Goal: Task Accomplishment & Management: Complete application form

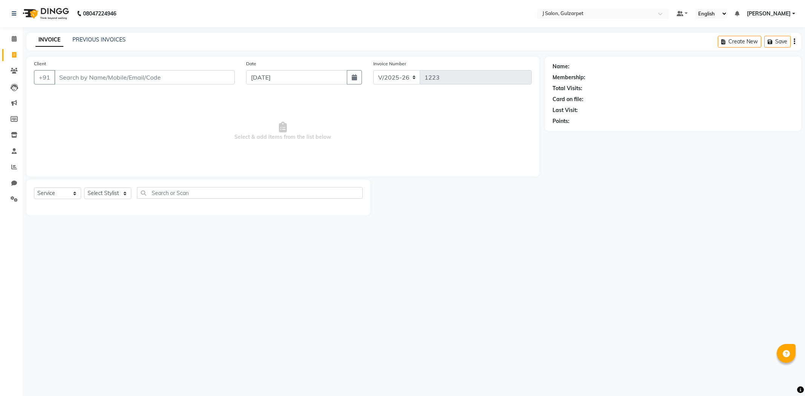
select select "8558"
select select "service"
click at [60, 80] on input "Client" at bounding box center [144, 77] width 180 height 14
type input "7799545011"
select select "1: Object"
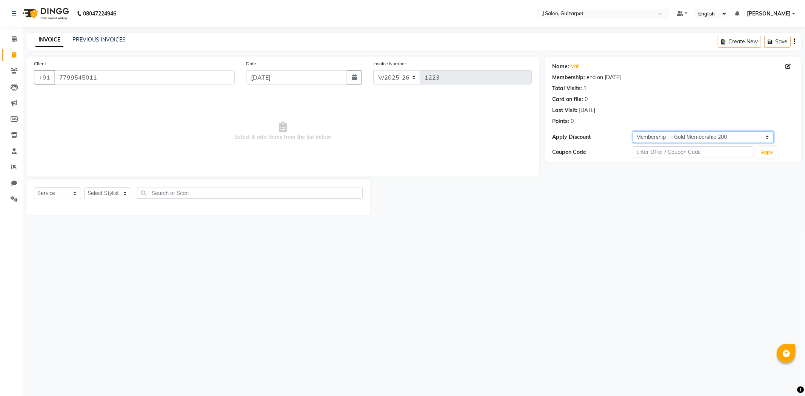
click at [672, 141] on select "Select Membership → Gold Membership 200" at bounding box center [703, 137] width 141 height 12
click at [633, 131] on select "Select Membership → Gold Membership 200" at bounding box center [703, 137] width 141 height 12
click at [106, 197] on select "Select Stylist Admin [PERSON_NAME] [PERSON_NAME] [PERSON_NAME] [PERSON_NAME] [P…" at bounding box center [107, 194] width 47 height 12
select select "84895"
click at [84, 188] on select "Select Stylist Admin [PERSON_NAME] [PERSON_NAME] [PERSON_NAME] [PERSON_NAME] [P…" at bounding box center [107, 194] width 47 height 12
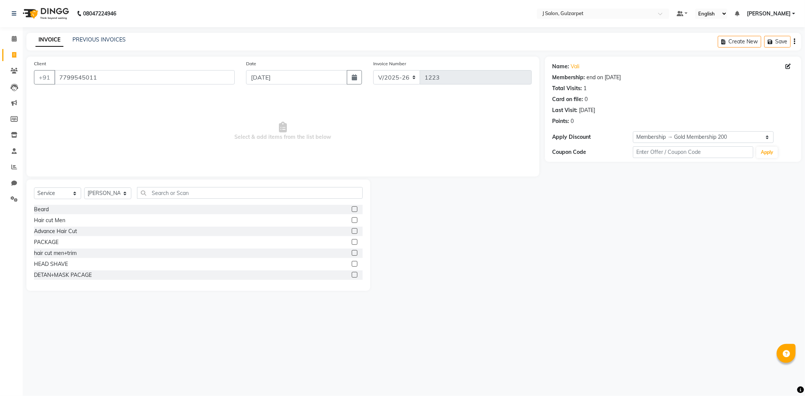
click at [352, 254] on label at bounding box center [355, 253] width 6 height 6
click at [352, 254] on input "checkbox" at bounding box center [354, 253] width 5 height 5
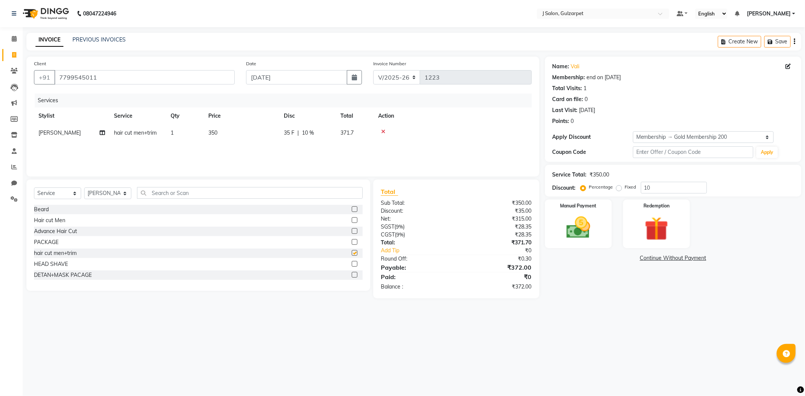
checkbox input "false"
click at [186, 192] on input "text" at bounding box center [250, 193] width 226 height 12
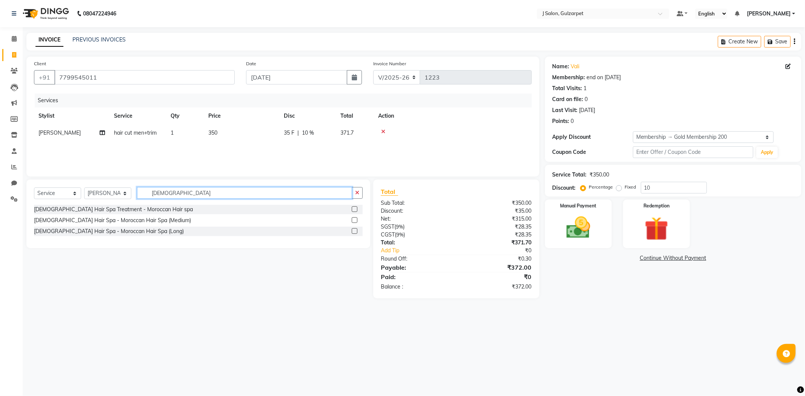
type input "[DEMOGRAPHIC_DATA]"
click at [356, 210] on label at bounding box center [355, 209] width 6 height 6
click at [356, 210] on input "checkbox" at bounding box center [354, 209] width 5 height 5
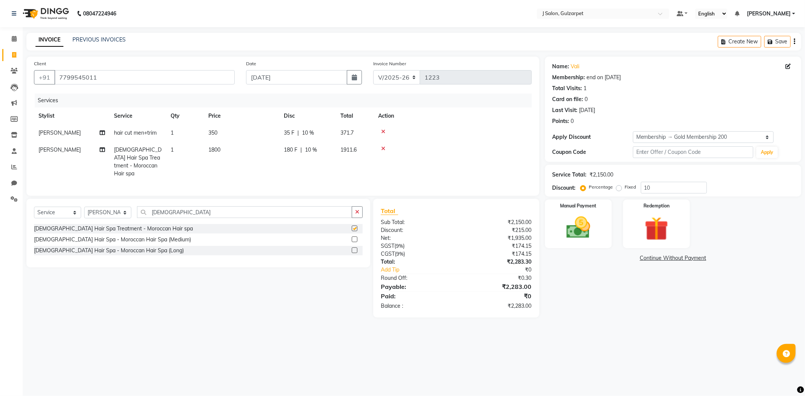
checkbox input "false"
click at [359, 213] on icon "button" at bounding box center [357, 212] width 4 height 5
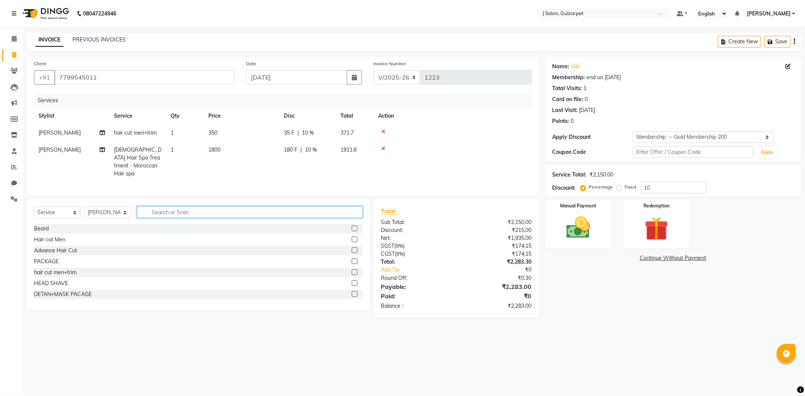
click at [168, 209] on input "text" at bounding box center [250, 212] width 226 height 12
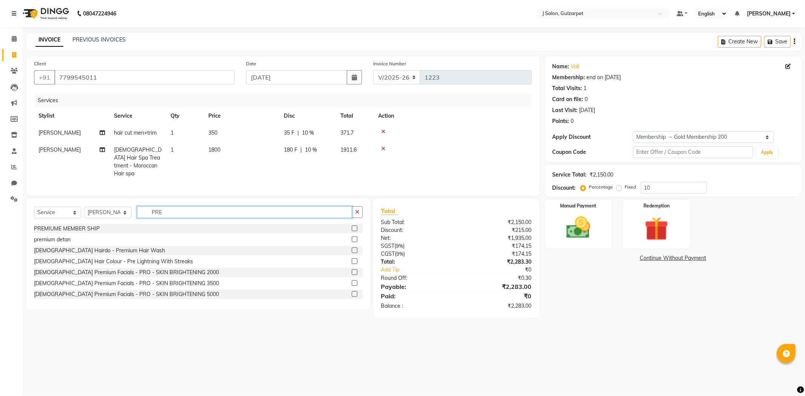
type input "PRE"
click at [352, 239] on label at bounding box center [355, 240] width 6 height 6
click at [352, 239] on input "checkbox" at bounding box center [354, 239] width 5 height 5
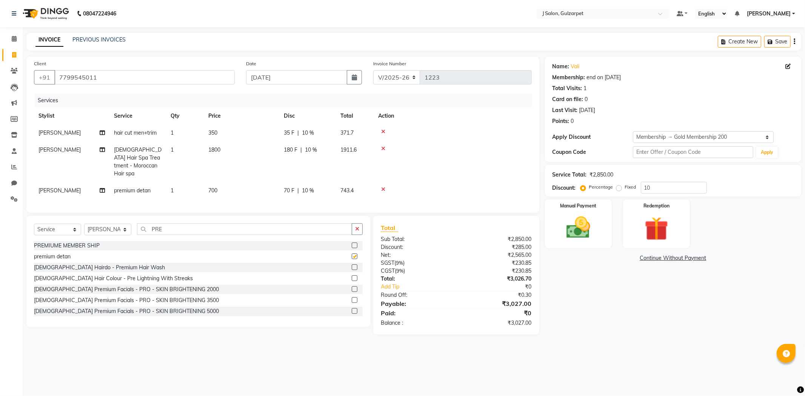
checkbox input "false"
click at [664, 190] on input "10" at bounding box center [674, 188] width 66 height 12
type input "15.25"
click at [586, 220] on img at bounding box center [578, 228] width 40 height 29
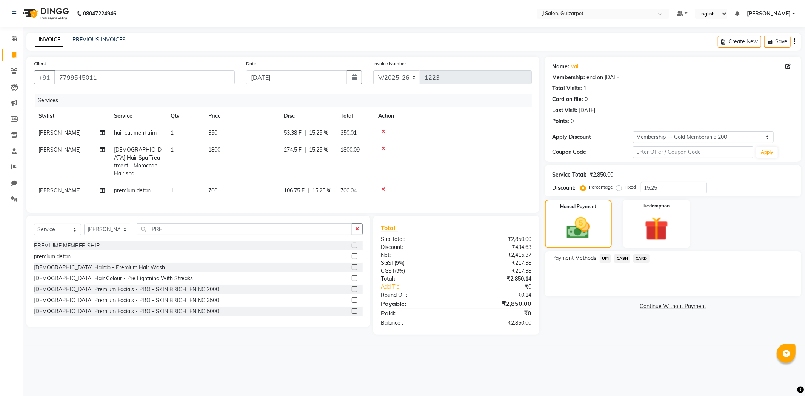
click at [605, 259] on span "UPI" at bounding box center [606, 258] width 12 height 9
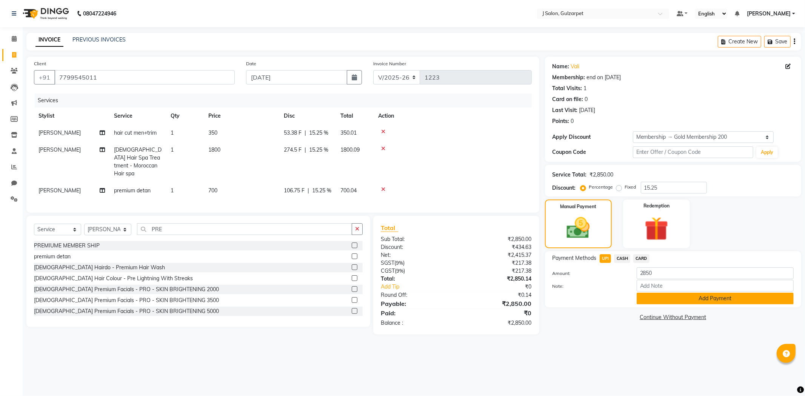
click at [689, 294] on button "Add Payment" at bounding box center [715, 299] width 157 height 12
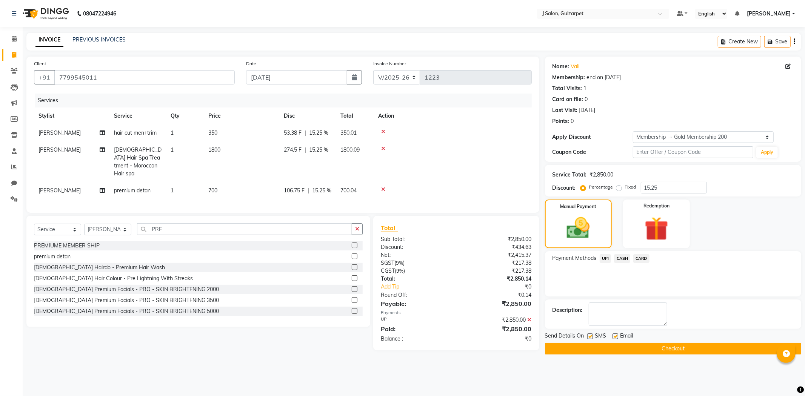
click at [682, 345] on button "Checkout" at bounding box center [673, 349] width 256 height 12
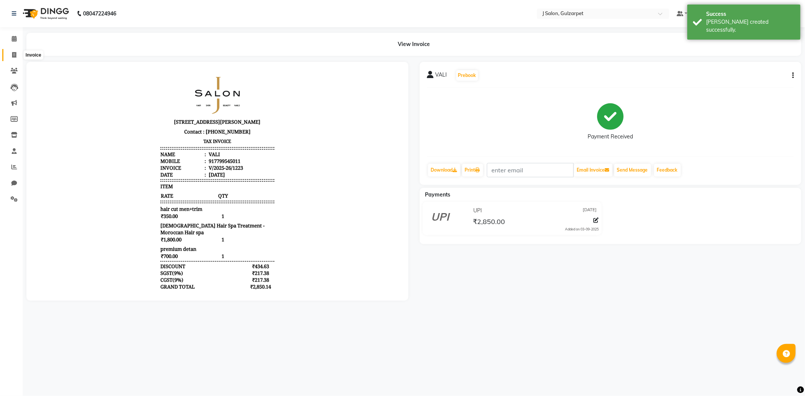
click at [12, 57] on icon at bounding box center [14, 55] width 4 height 6
select select "service"
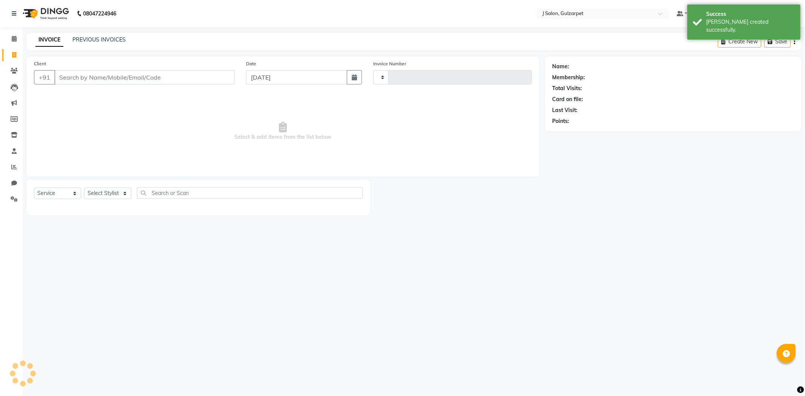
type input "1224"
select select "8558"
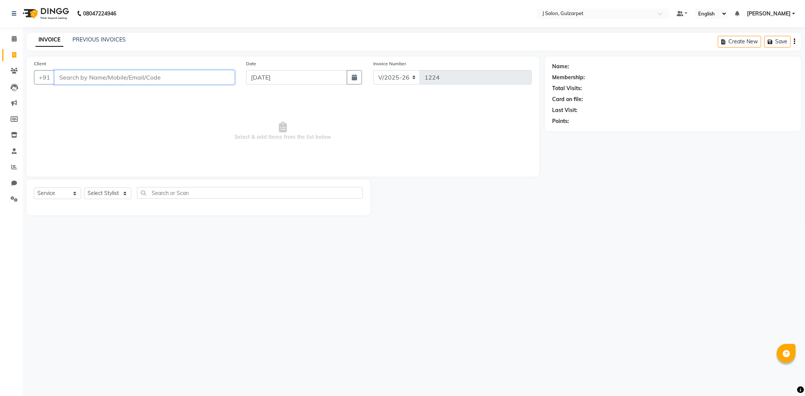
click at [87, 76] on input "Client" at bounding box center [144, 77] width 180 height 14
paste input "7893619422"
type input "7893619422"
select select "1: Object"
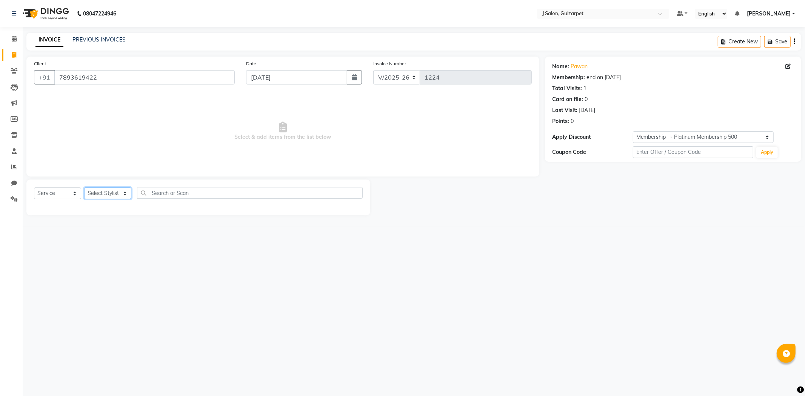
click at [106, 196] on select "Select Stylist Admin [PERSON_NAME] [PERSON_NAME] [PERSON_NAME] [PERSON_NAME] [P…" at bounding box center [107, 194] width 47 height 12
select select "84899"
click at [84, 188] on select "Select Stylist Admin [PERSON_NAME] [PERSON_NAME] [PERSON_NAME] [PERSON_NAME] [P…" at bounding box center [107, 194] width 47 height 12
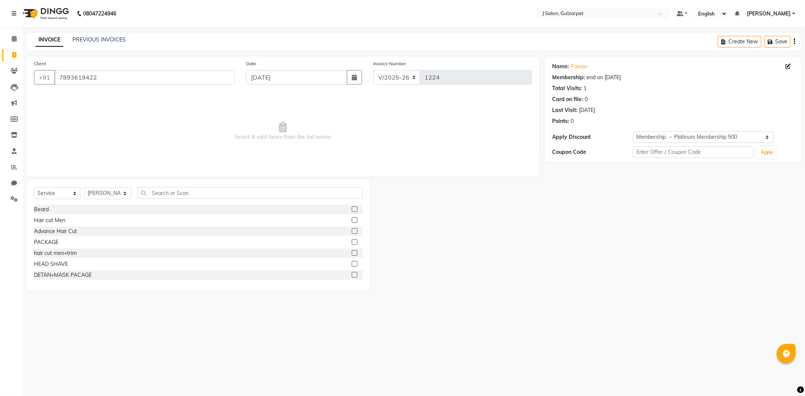
click at [352, 220] on label at bounding box center [355, 220] width 6 height 6
click at [352, 220] on input "checkbox" at bounding box center [354, 220] width 5 height 5
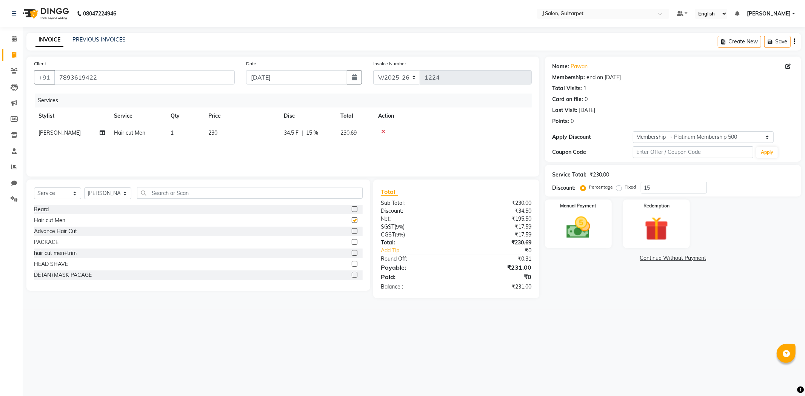
checkbox input "false"
click at [352, 210] on label at bounding box center [355, 209] width 6 height 6
click at [352, 210] on input "checkbox" at bounding box center [354, 209] width 5 height 5
checkbox input "false"
click at [661, 186] on input "15" at bounding box center [674, 188] width 66 height 12
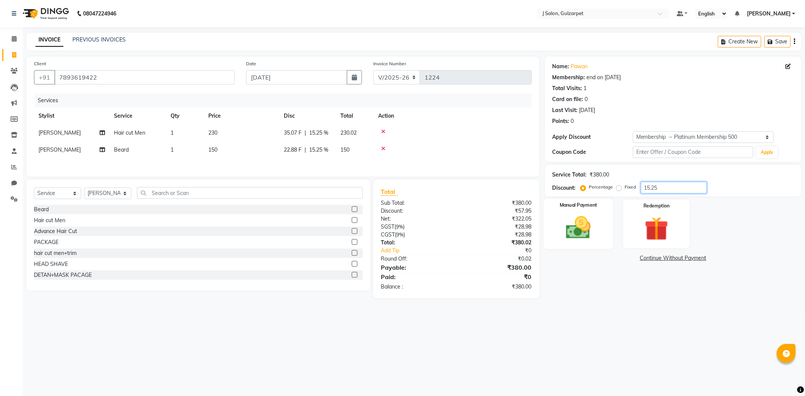
type input "15.25"
click at [587, 238] on img at bounding box center [578, 228] width 40 height 29
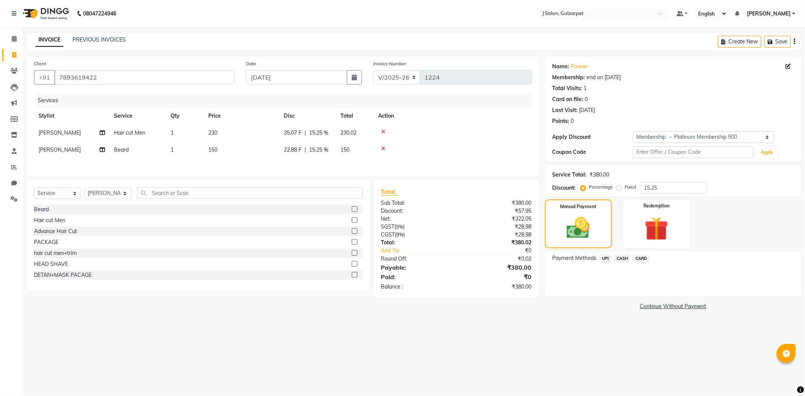
click at [607, 262] on span "UPI" at bounding box center [606, 258] width 12 height 9
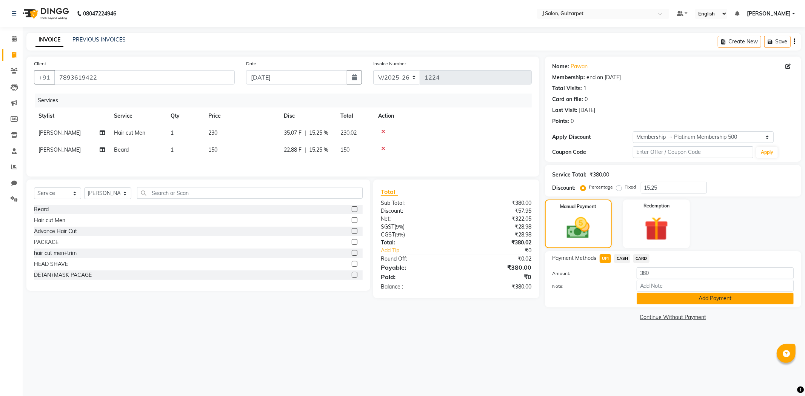
click at [680, 295] on button "Add Payment" at bounding box center [715, 299] width 157 height 12
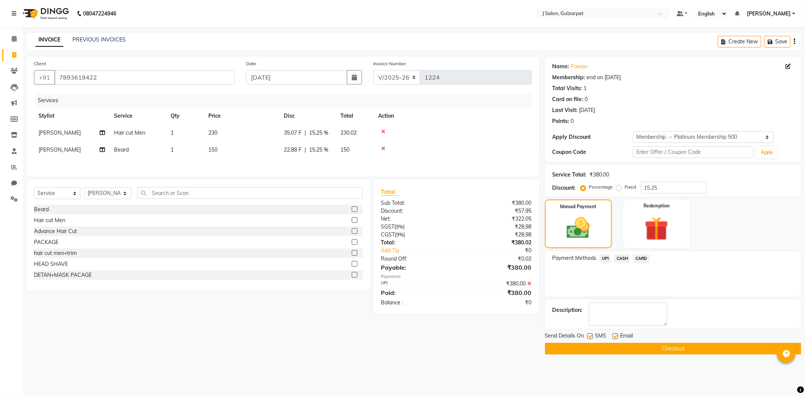
click at [667, 348] on button "Checkout" at bounding box center [673, 349] width 256 height 12
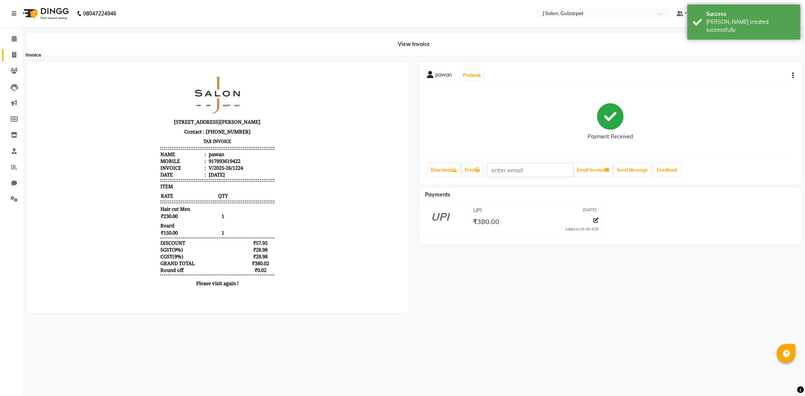
click at [15, 52] on icon at bounding box center [14, 55] width 4 height 6
select select "service"
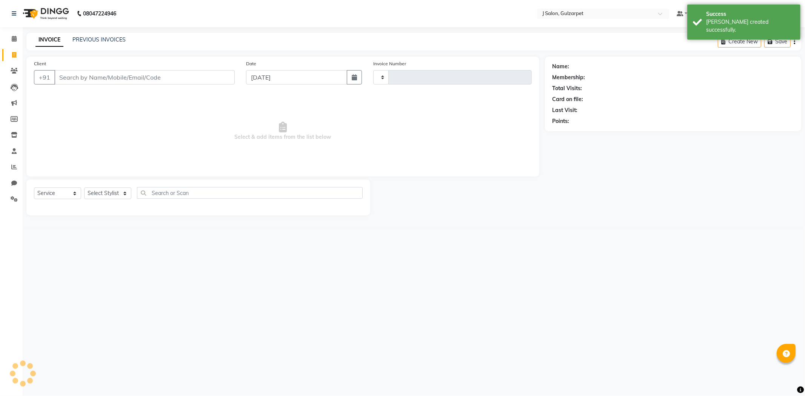
type input "1225"
select select "8558"
